Goal: Task Accomplishment & Management: Use online tool/utility

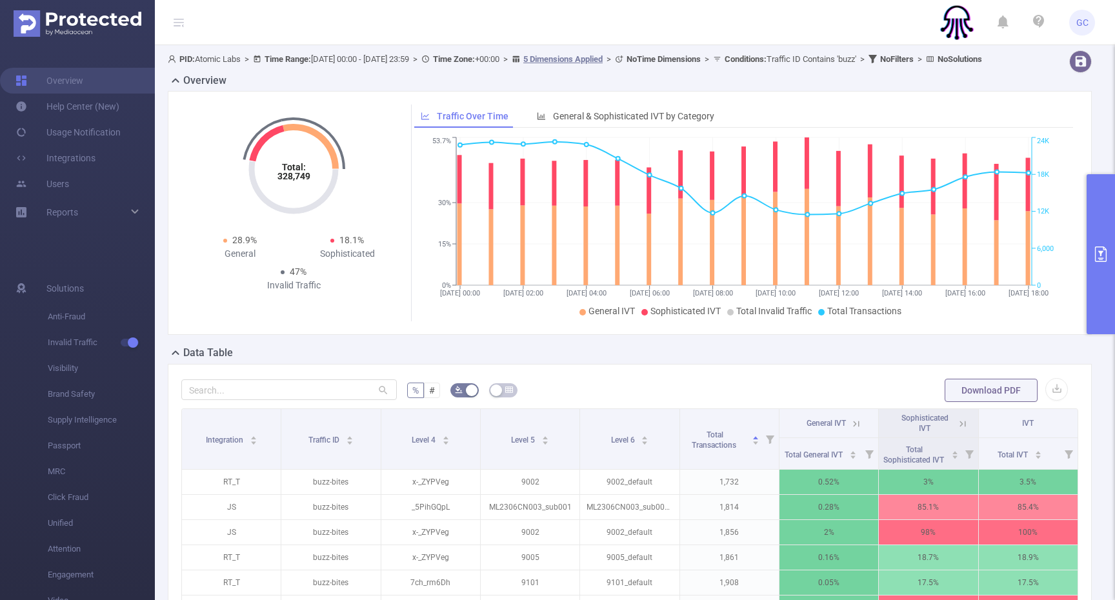
scroll to position [0, 1]
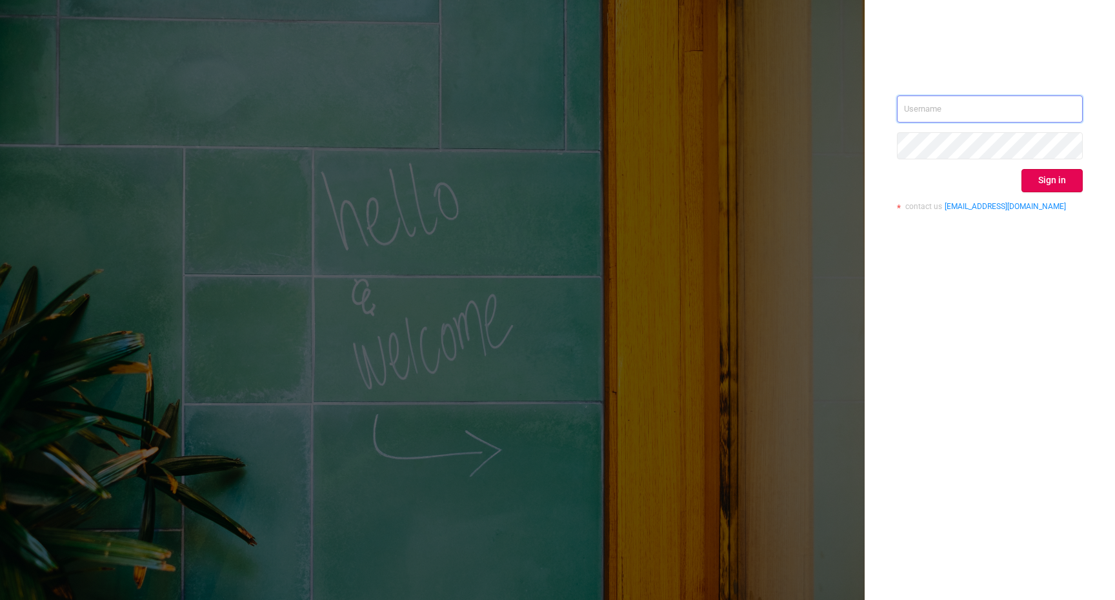
click at [977, 107] on input "text" at bounding box center [990, 108] width 186 height 27
type input "gilad@atomiclabs.io"
click at [1057, 175] on button "Sign in" at bounding box center [1051, 180] width 61 height 23
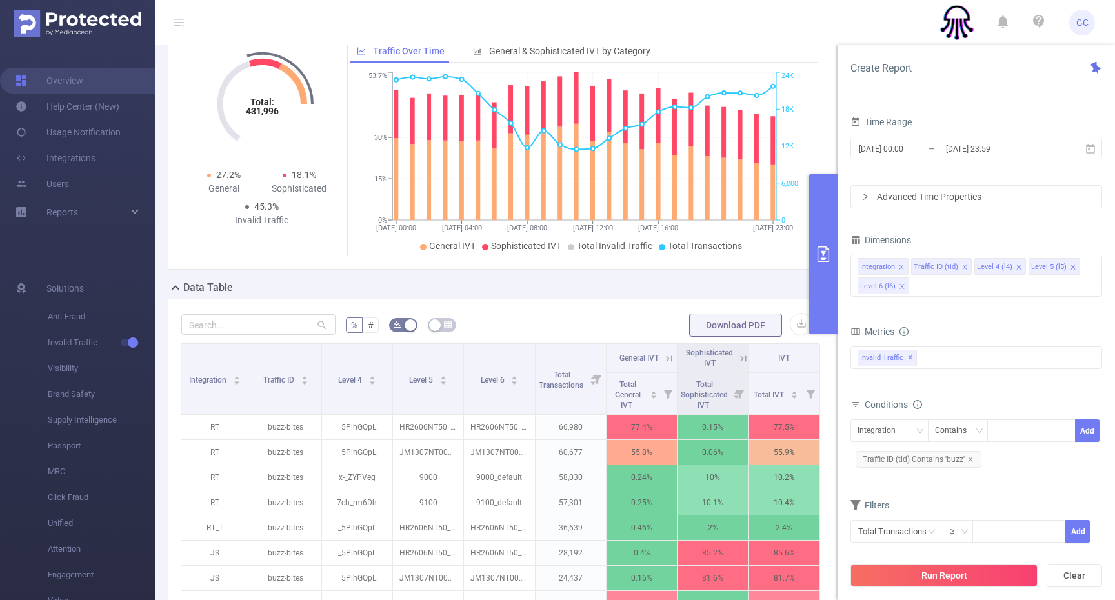
scroll to position [80, 0]
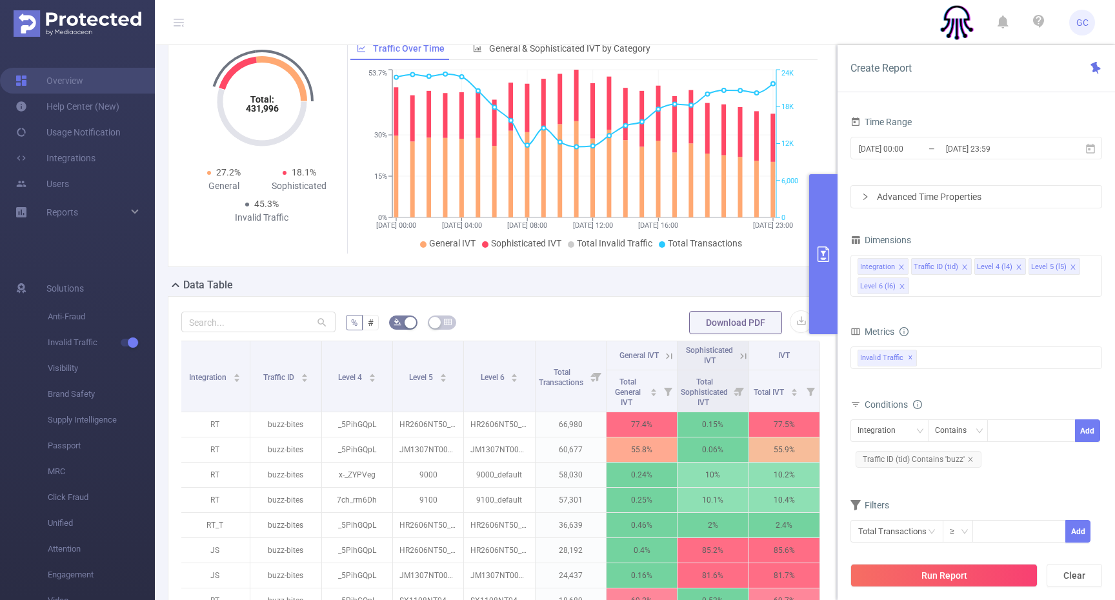
click at [964, 379] on div "Total General IVT Data Centers Disclosed Bots Known Crawlers Irregular Activity…" at bounding box center [976, 365] width 252 height 38
click at [942, 152] on input "[DATE] 00:00" at bounding box center [909, 148] width 104 height 17
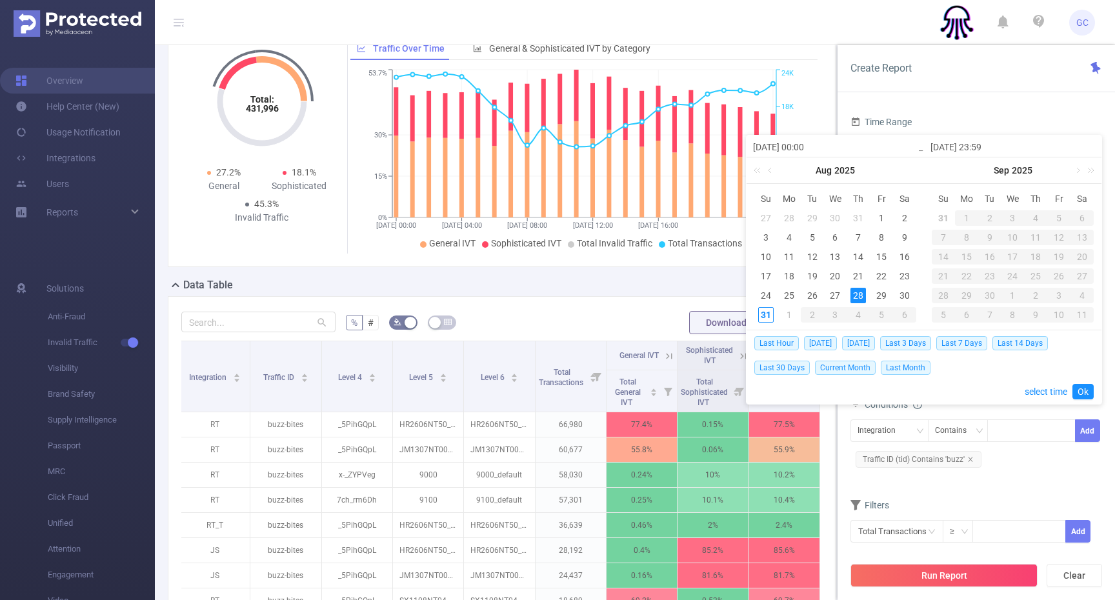
click at [911, 101] on div "Time Range 2025-08-28 00:00 _ 2025-08-28 23:59 Advanced Time Properties Dimensi…" at bounding box center [975, 361] width 277 height 522
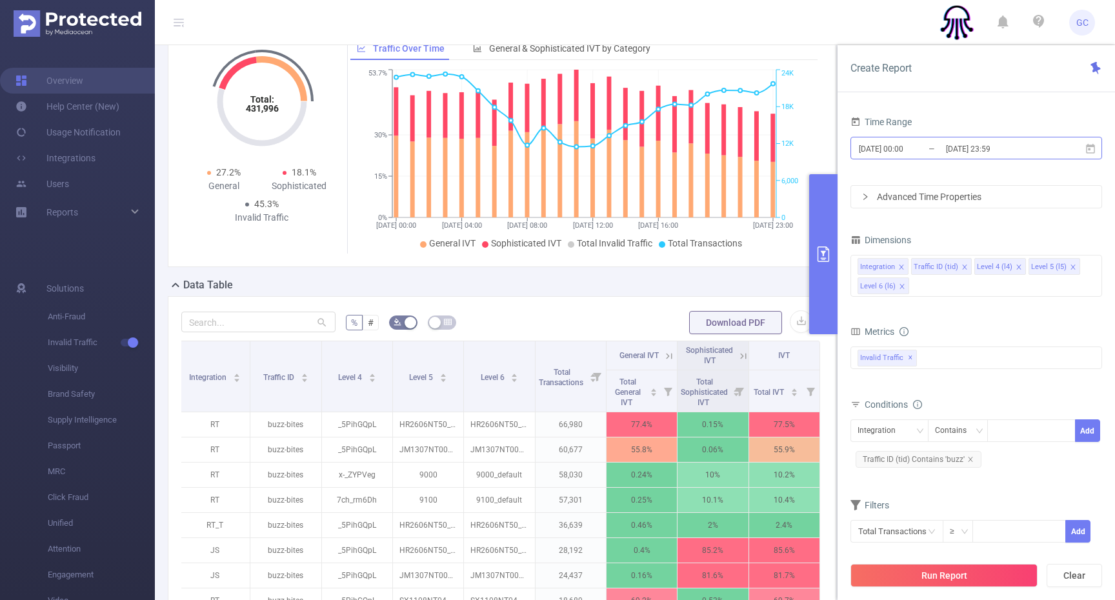
click at [977, 142] on input "[DATE] 23:59" at bounding box center [996, 148] width 104 height 17
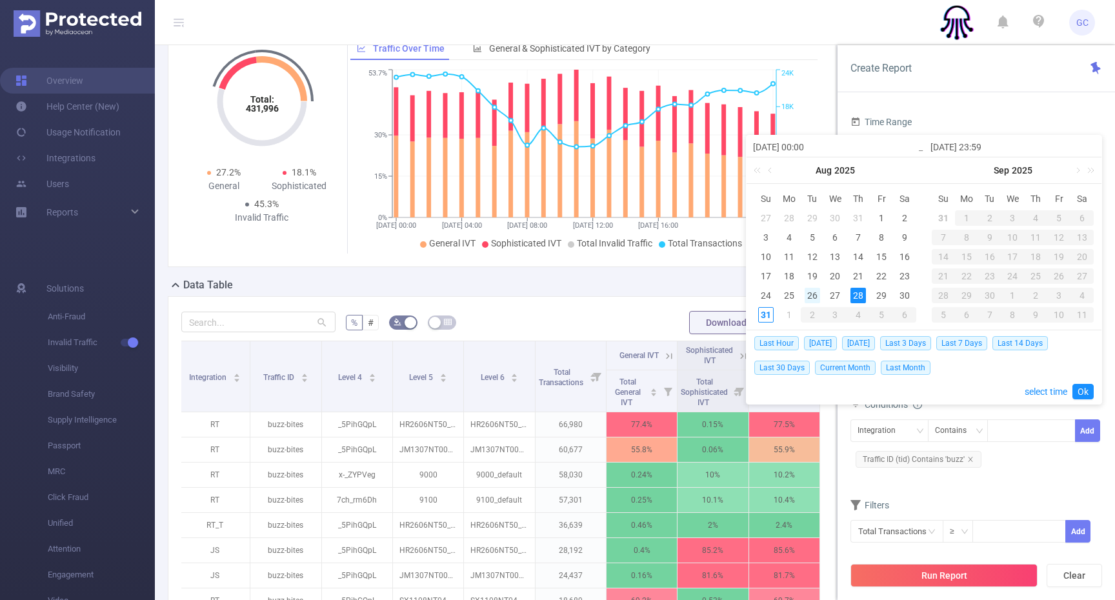
click at [810, 296] on div "26" at bounding box center [811, 295] width 15 height 15
click at [886, 295] on div "29" at bounding box center [880, 295] width 15 height 15
type input "2025-08-26 00:00"
type input "2025-08-29 23:59"
type input "2025-08-26 00:00"
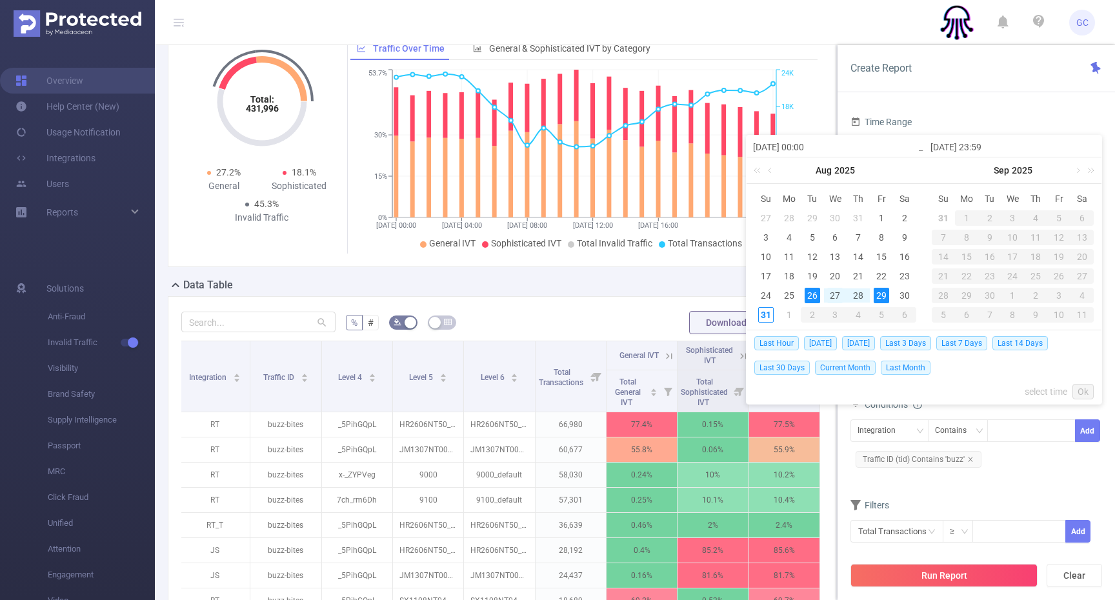
type input "2025-08-29 23:59"
click at [846, 303] on td "27" at bounding box center [835, 295] width 23 height 19
click at [875, 298] on div "29" at bounding box center [880, 295] width 15 height 15
type input "2025-08-27 00:00"
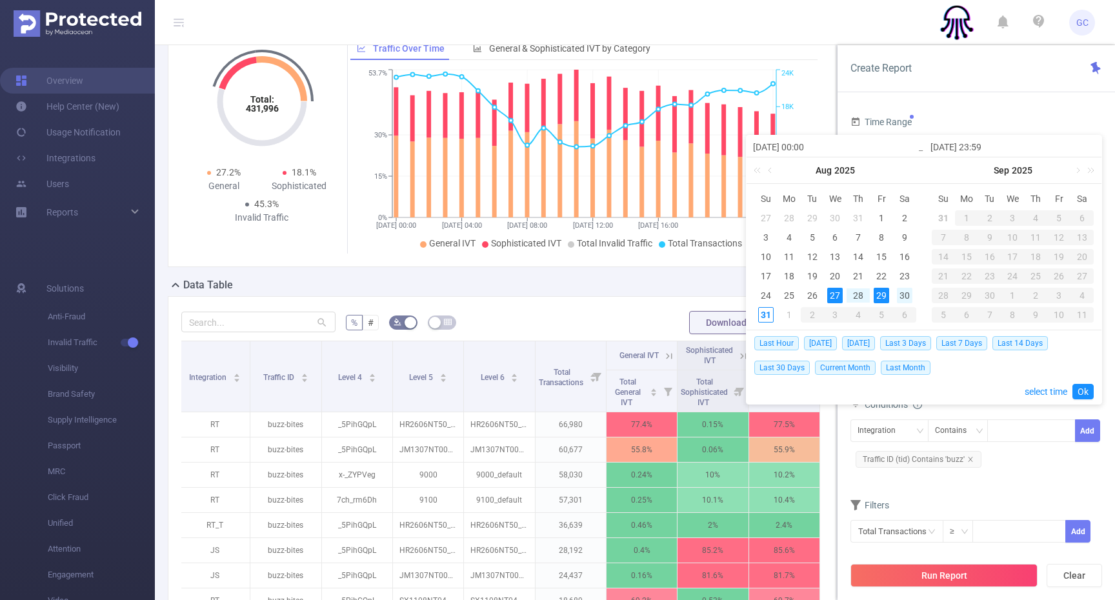
click at [901, 297] on div "30" at bounding box center [904, 295] width 15 height 15
click at [884, 298] on div "29" at bounding box center [880, 295] width 15 height 15
type input "2025-08-29 00:00"
type input "2025-08-30 23:59"
type input "2025-08-29 00:00"
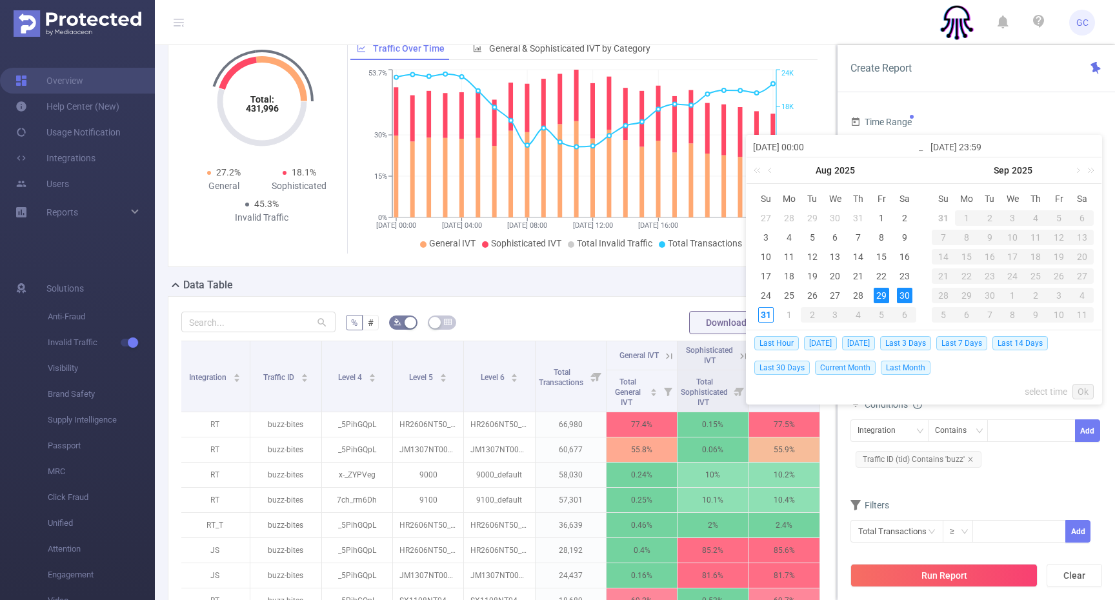
type input "2025-08-30 23:59"
click at [1089, 388] on link "Ok" at bounding box center [1082, 391] width 21 height 15
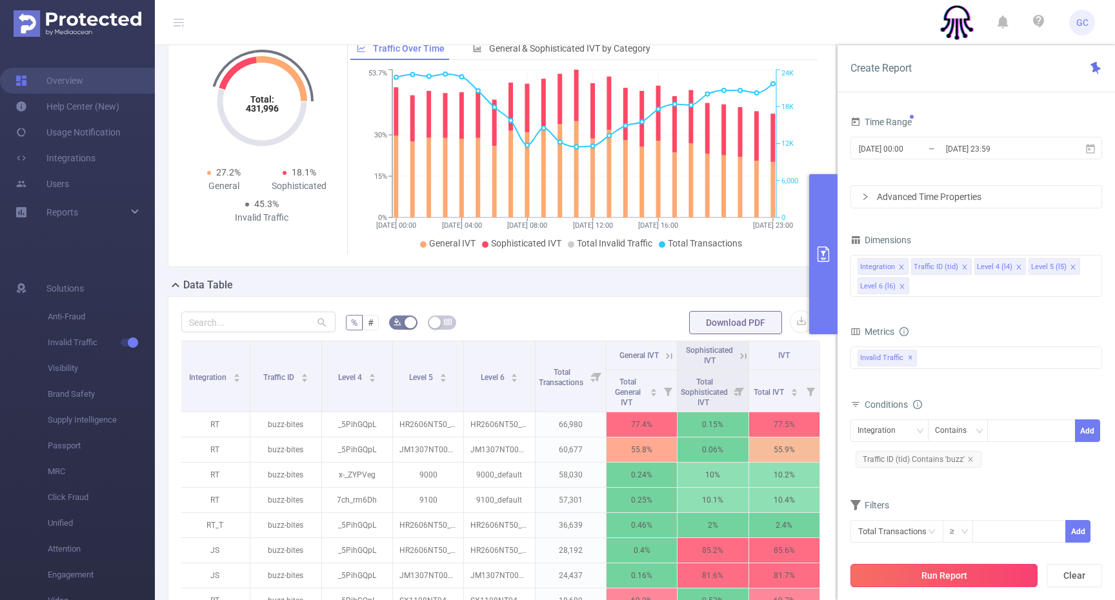
click at [984, 567] on button "Run Report" at bounding box center [943, 575] width 187 height 23
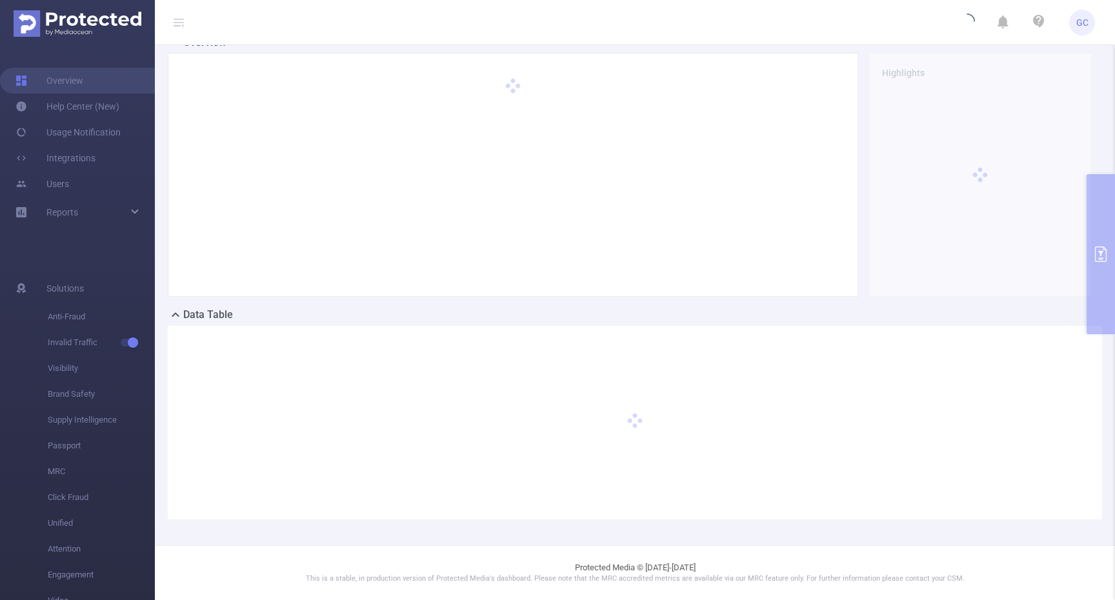
scroll to position [50, 0]
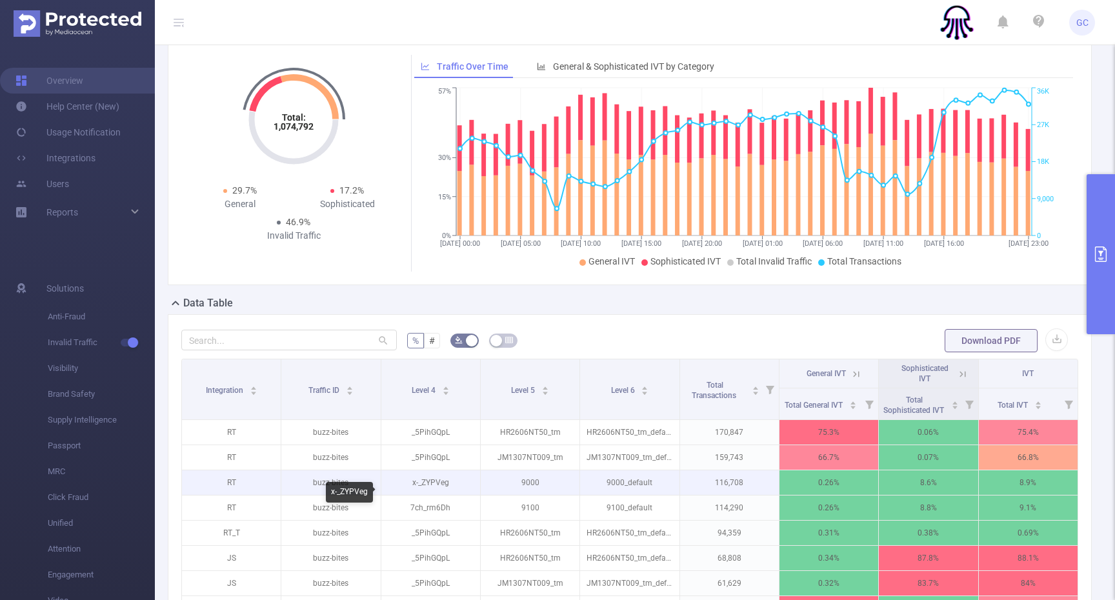
click at [417, 495] on p "x-_ZYPVeg" at bounding box center [430, 482] width 99 height 25
drag, startPoint x: 413, startPoint y: 488, endPoint x: 424, endPoint y: 492, distance: 11.0
click at [414, 488] on p "x-_ZYPVeg" at bounding box center [430, 482] width 99 height 25
click at [427, 493] on p "x-_ZYPVeg" at bounding box center [430, 482] width 99 height 25
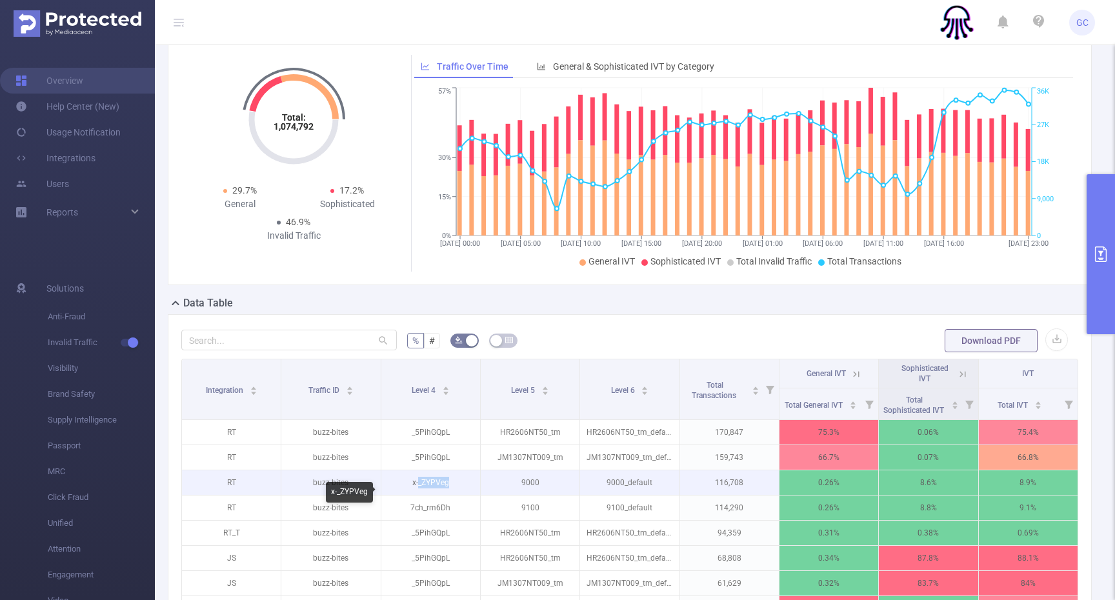
click at [427, 493] on p "x-_ZYPVeg" at bounding box center [430, 482] width 99 height 25
copy p "x-_ZYPVeg"
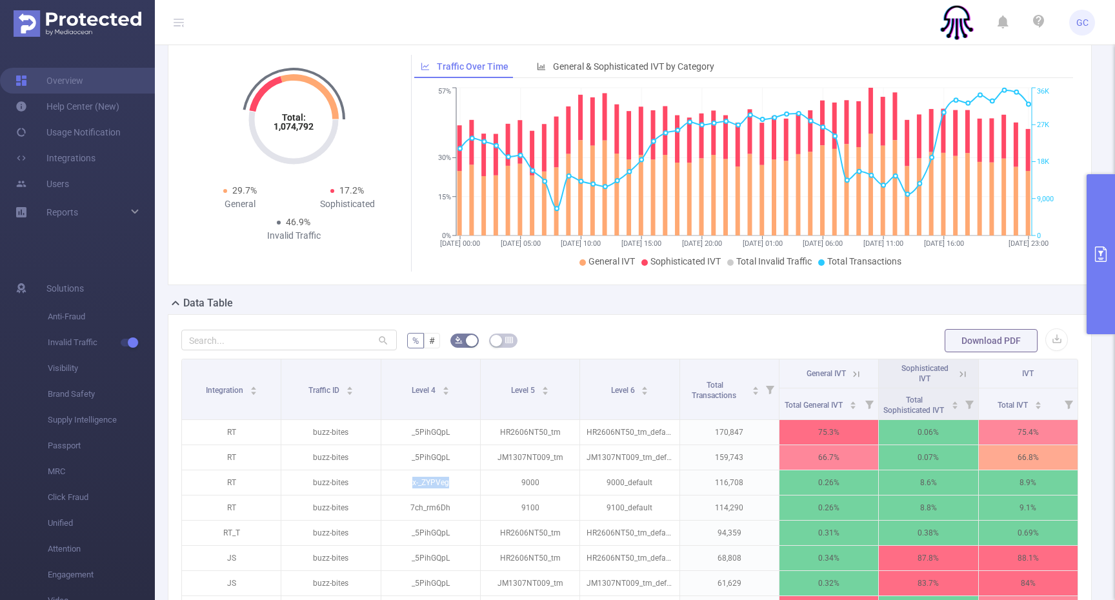
click at [1098, 266] on button "primary" at bounding box center [1100, 254] width 28 height 160
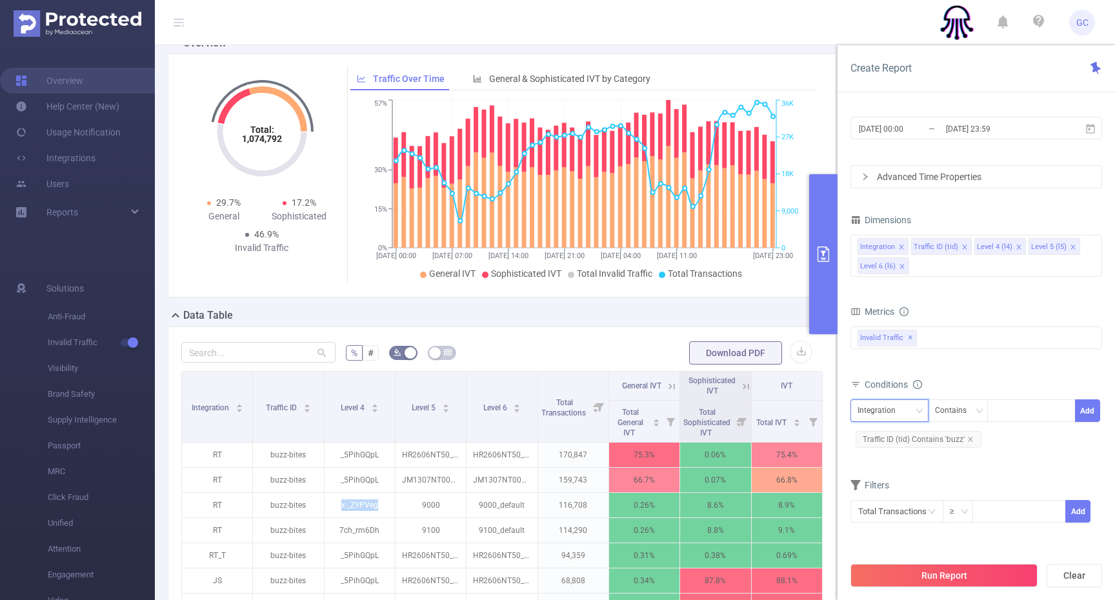
click at [880, 403] on div "Integration" at bounding box center [880, 410] width 47 height 21
click at [879, 477] on li "Level 4 (l4)" at bounding box center [889, 478] width 78 height 21
click at [1045, 412] on div at bounding box center [1031, 410] width 74 height 21
paste input "x-_ZYPVeg"
type input "x-_ZYPVeg"
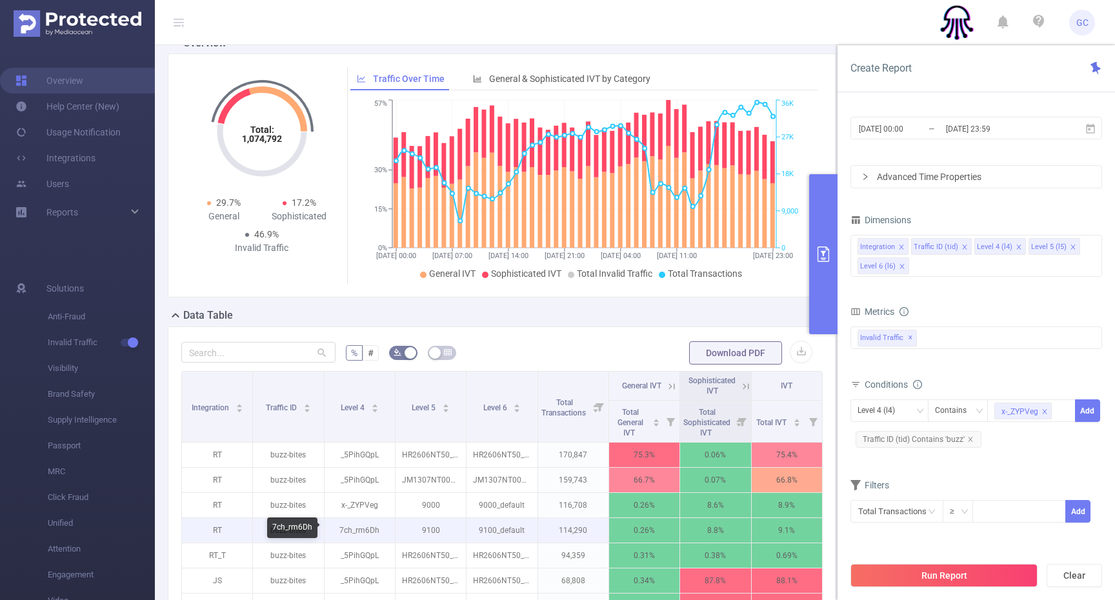
click at [369, 530] on p "7ch_rm6Dh" at bounding box center [359, 530] width 70 height 25
copy p "7ch_rm6Dh"
click at [1063, 415] on div "x-_ZYPVeg" at bounding box center [1031, 410] width 74 height 21
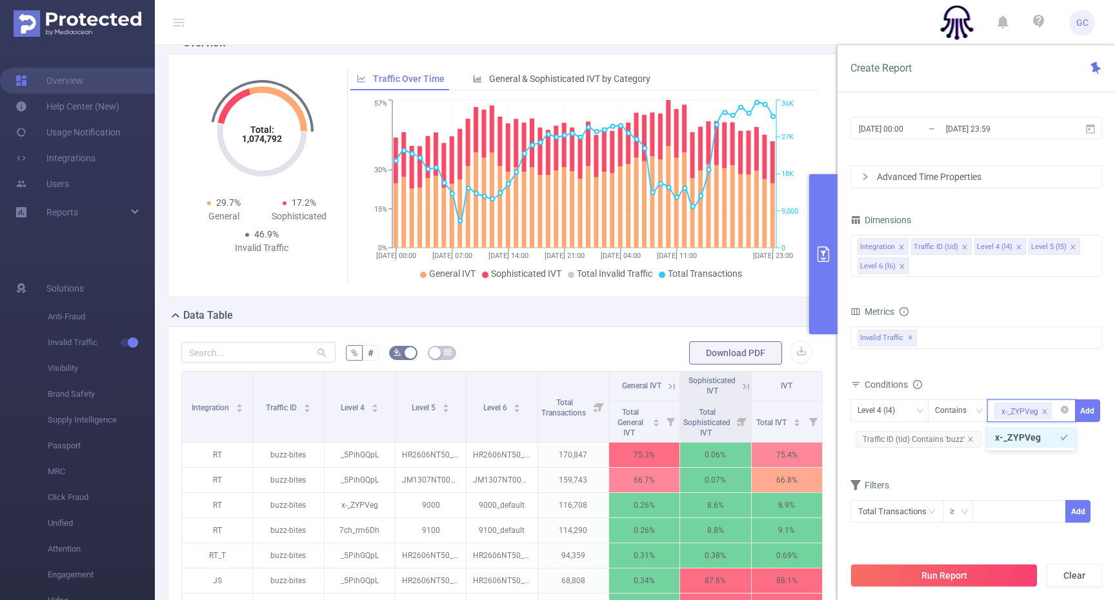
paste input "7ch_rm6Dh"
type input "7ch_rm6Dh"
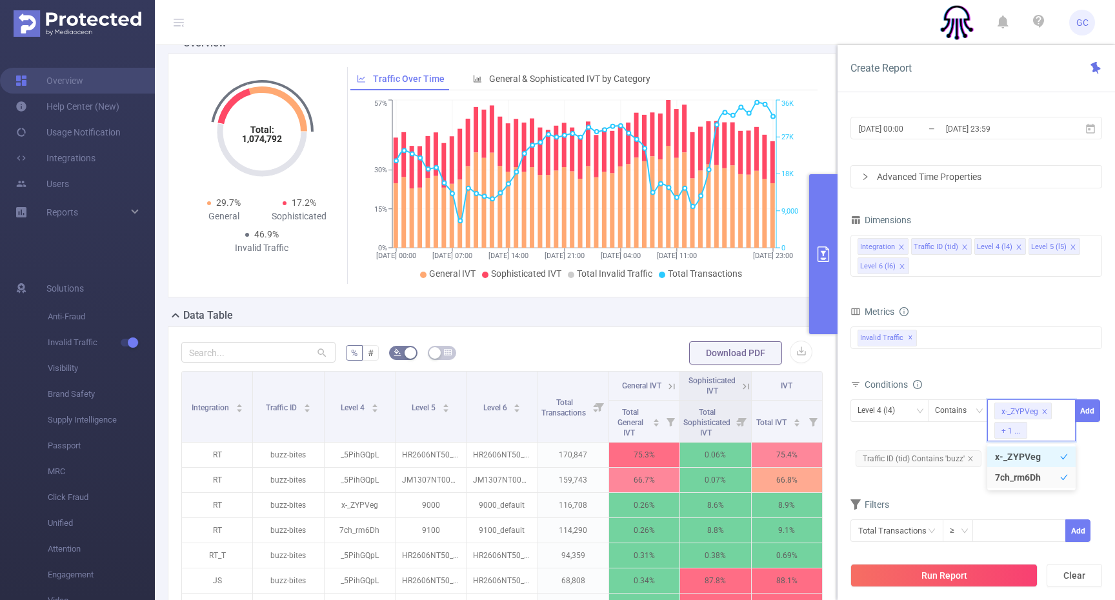
click at [1026, 375] on div "Conditions" at bounding box center [976, 385] width 252 height 21
click at [1093, 408] on button "Add" at bounding box center [1087, 410] width 25 height 23
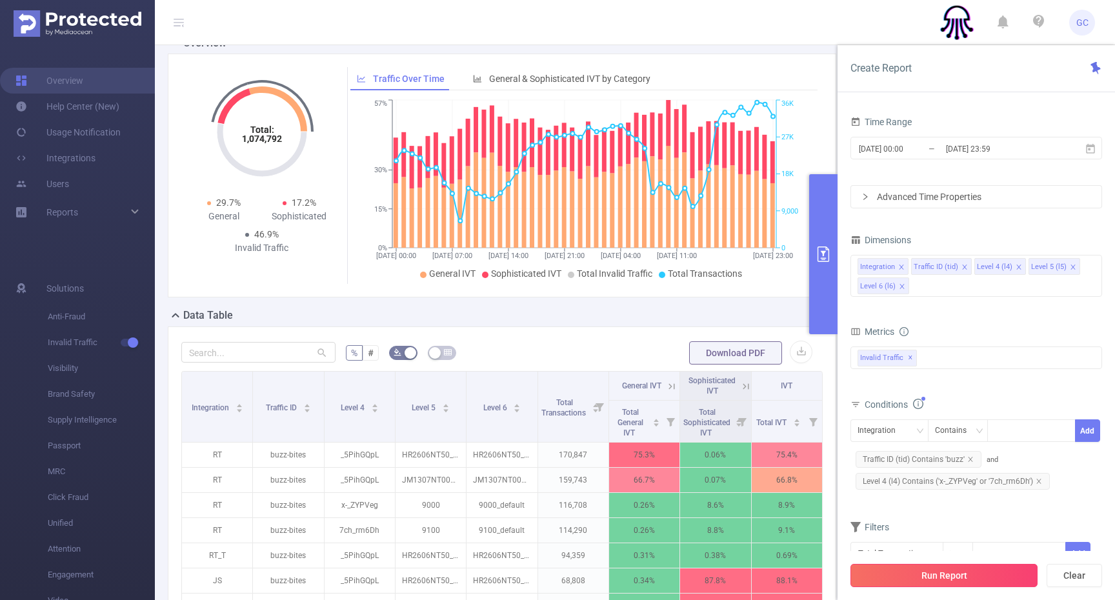
click at [920, 575] on button "Run Report" at bounding box center [943, 575] width 187 height 23
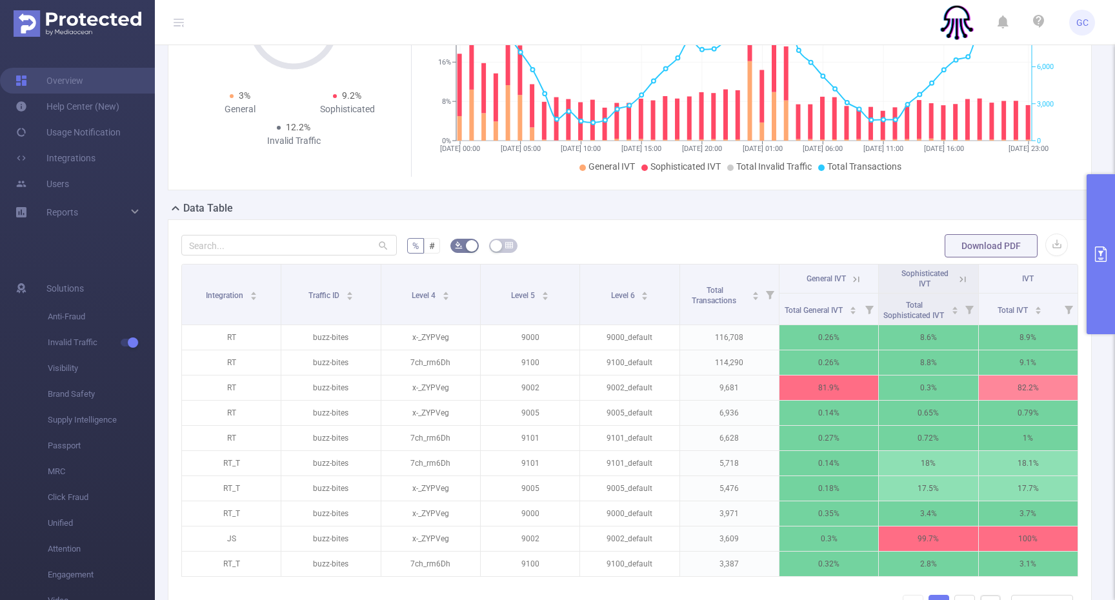
scroll to position [0, 3]
